Goal: Navigation & Orientation: Find specific page/section

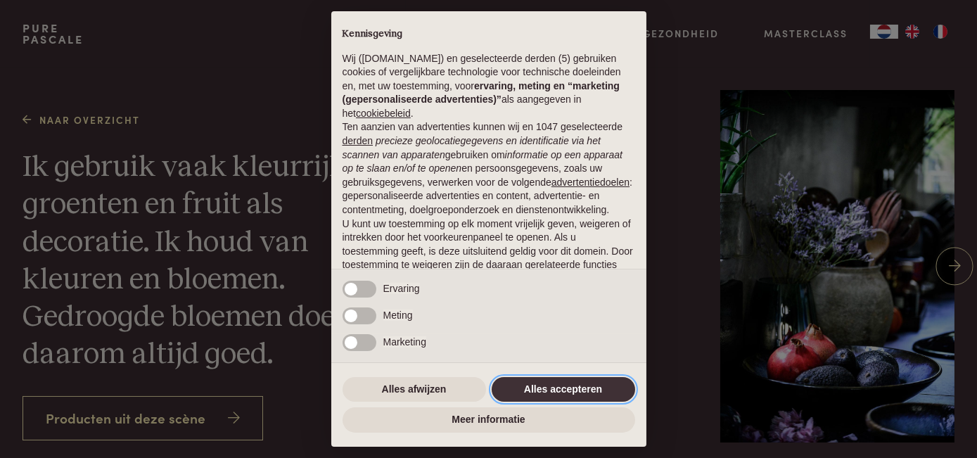
click at [546, 383] on button "Alles accepteren" at bounding box center [563, 389] width 143 height 25
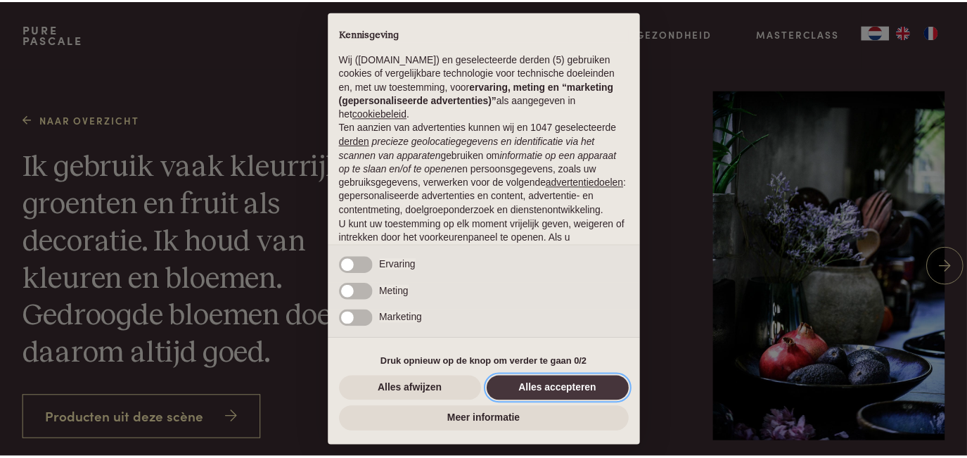
scroll to position [107, 0]
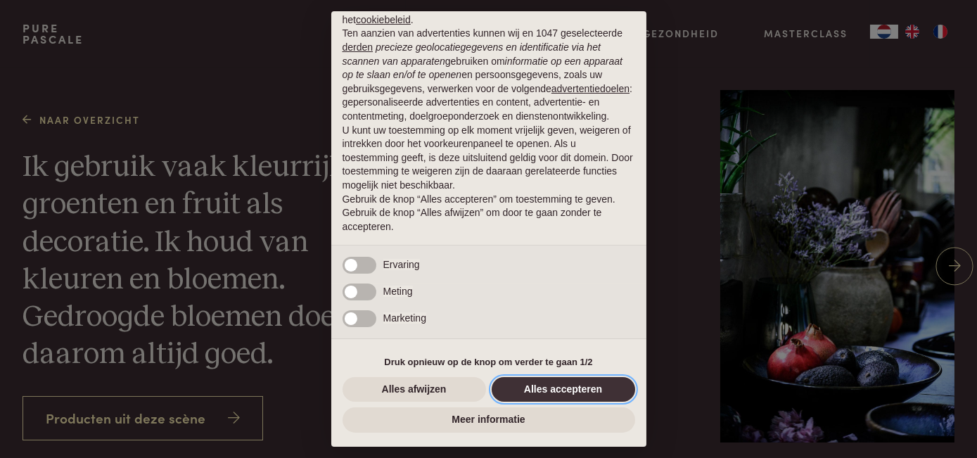
click at [540, 387] on button "Alles accepteren" at bounding box center [563, 389] width 143 height 25
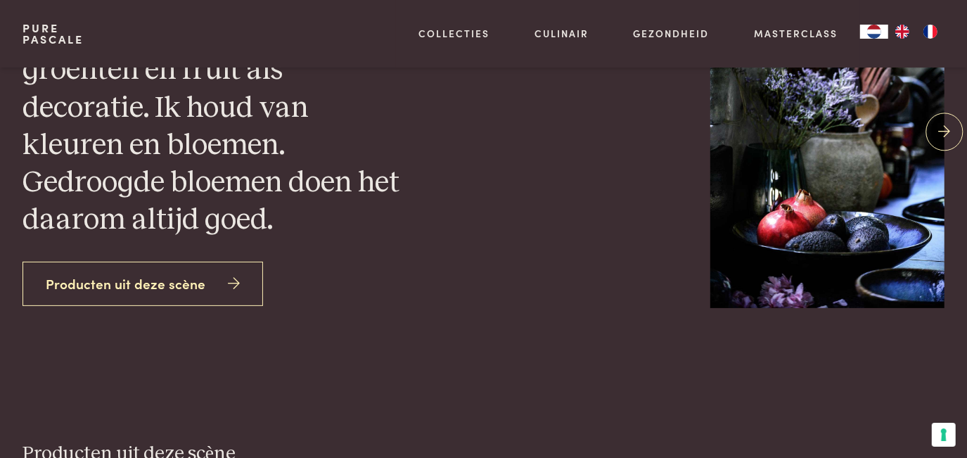
scroll to position [127, 0]
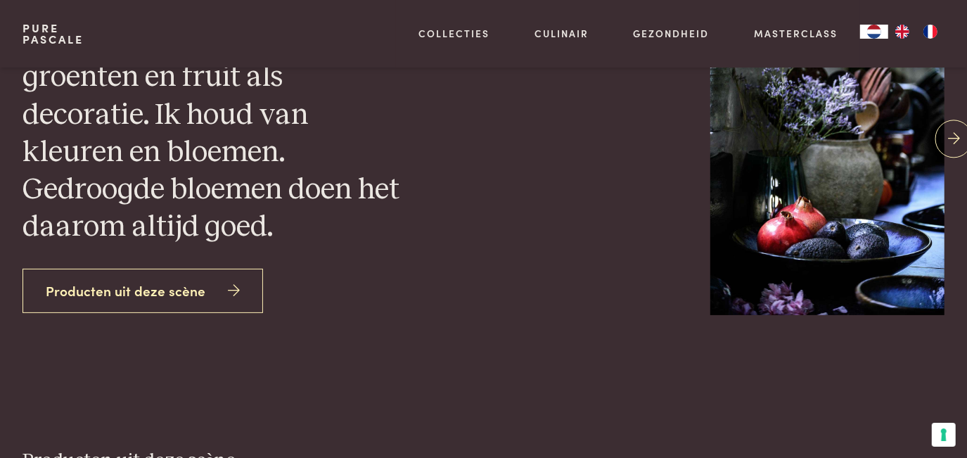
click at [942, 134] on span at bounding box center [953, 138] width 37 height 37
click at [951, 135] on icon at bounding box center [954, 139] width 12 height 20
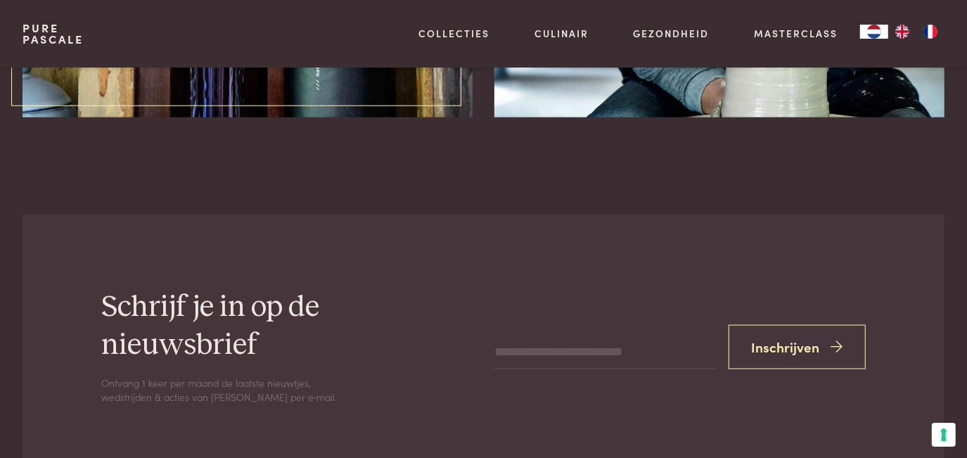
scroll to position [1534, 0]
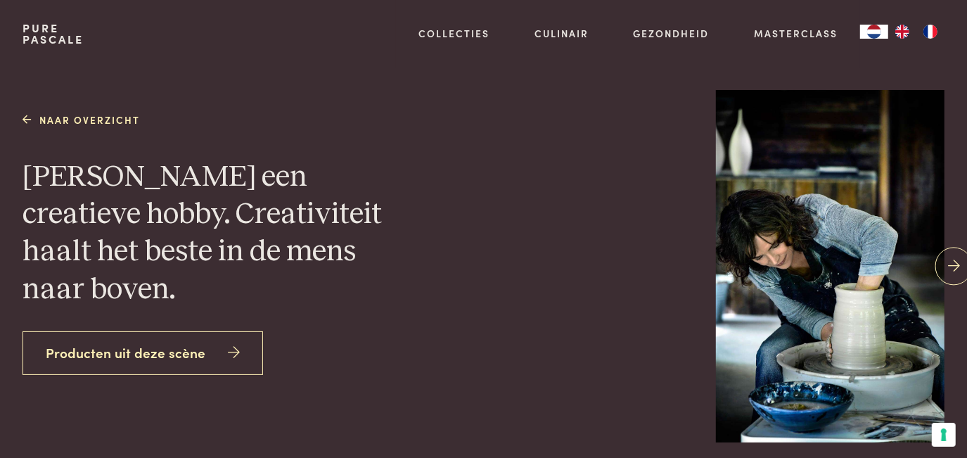
click at [944, 268] on span at bounding box center [953, 266] width 37 height 37
